Goal: Task Accomplishment & Management: Manage account settings

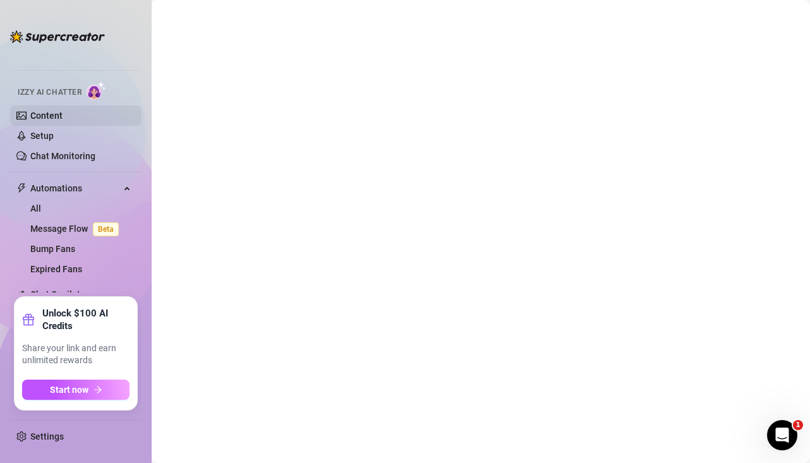
click at [63, 111] on link "Content" at bounding box center [46, 116] width 32 height 10
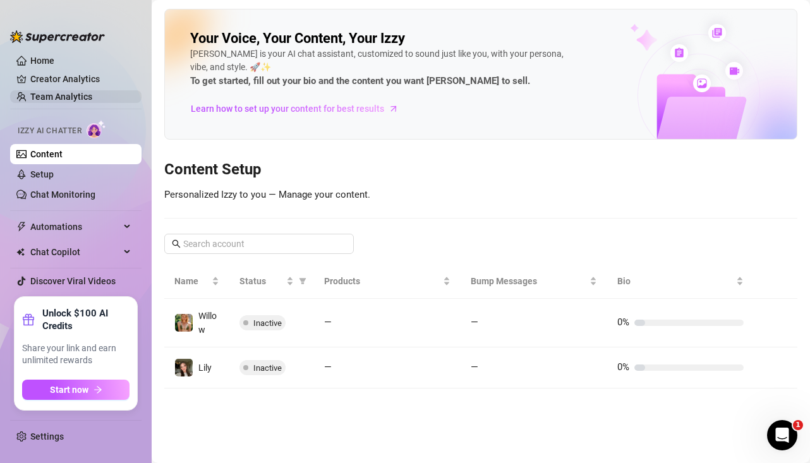
click at [78, 94] on link "Team Analytics" at bounding box center [61, 97] width 62 height 10
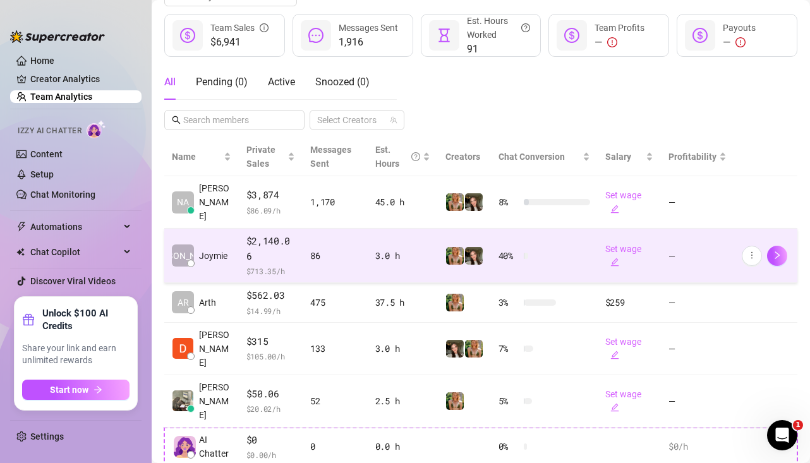
scroll to position [195, 0]
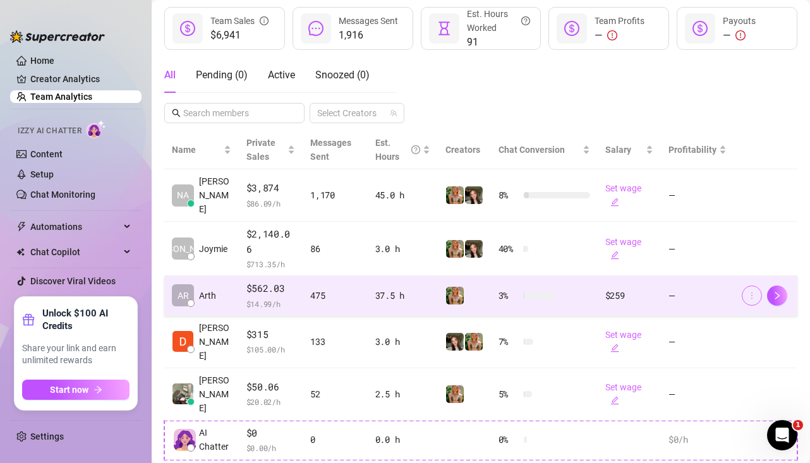
click at [749, 291] on icon "more" at bounding box center [752, 295] width 9 height 9
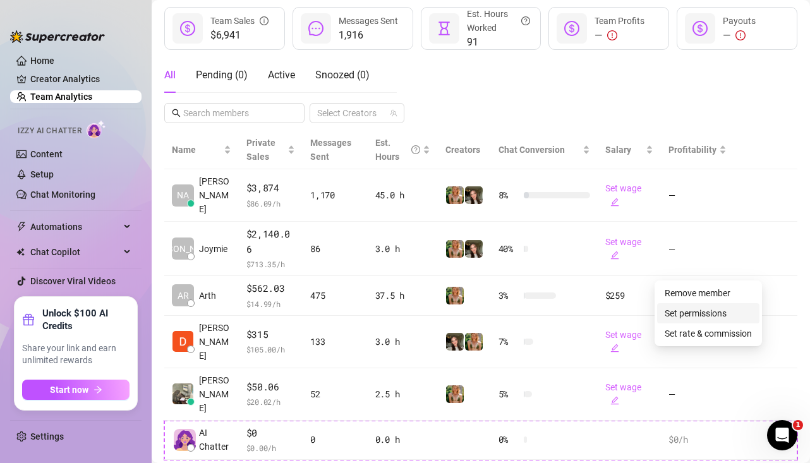
click at [703, 313] on link "Set permissions" at bounding box center [696, 313] width 62 height 10
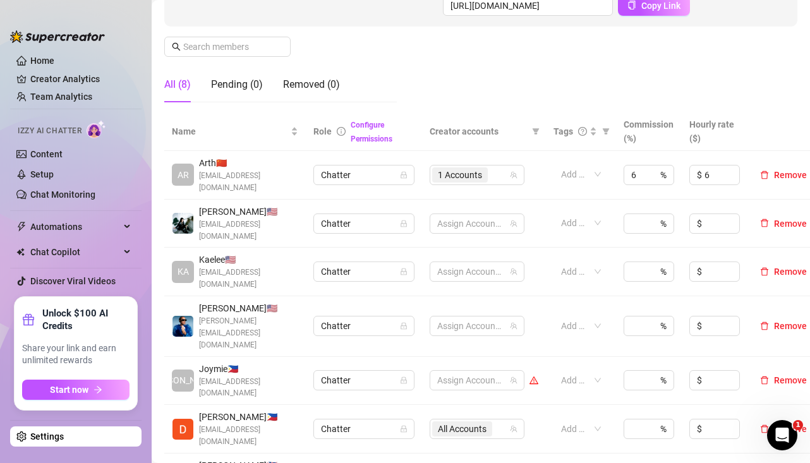
scroll to position [204, 0]
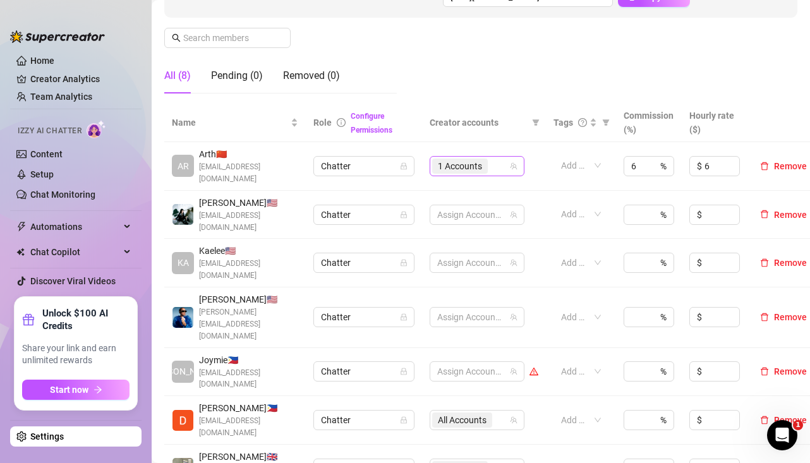
click at [501, 159] on div "1 Accounts" at bounding box center [470, 166] width 76 height 18
click at [455, 203] on span "Select tree node" at bounding box center [456, 204] width 10 height 10
click at [784, 312] on span "Remove" at bounding box center [790, 317] width 33 height 10
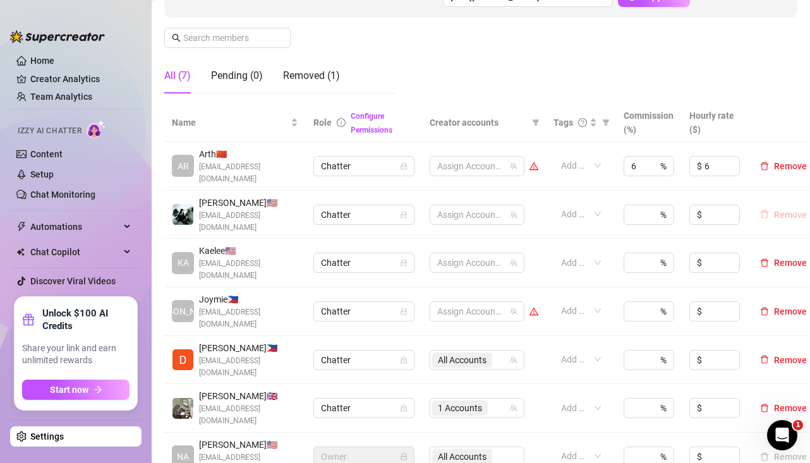
click at [781, 210] on span "Remove" at bounding box center [790, 215] width 33 height 10
